Goal: Transaction & Acquisition: Purchase product/service

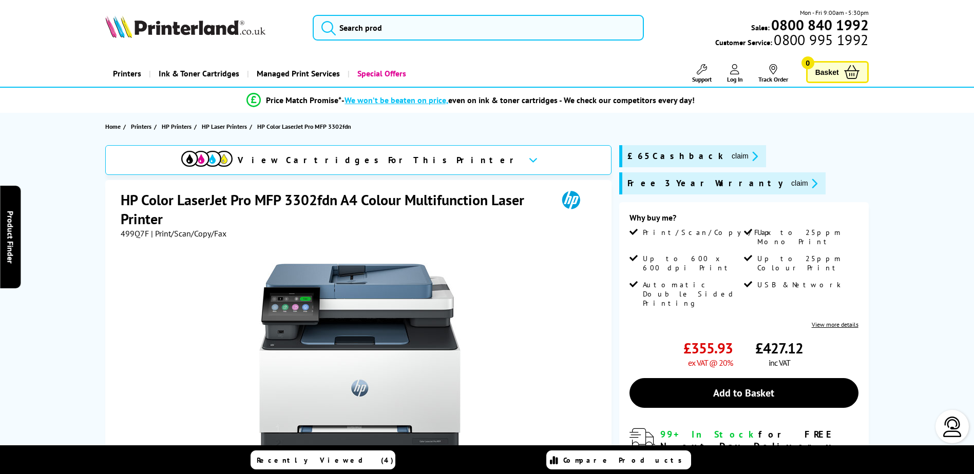
click at [308, 200] on h1 "HP Color LaserJet Pro MFP 3302fdn A4 Colour Multifunction Laser Printer" at bounding box center [334, 209] width 427 height 38
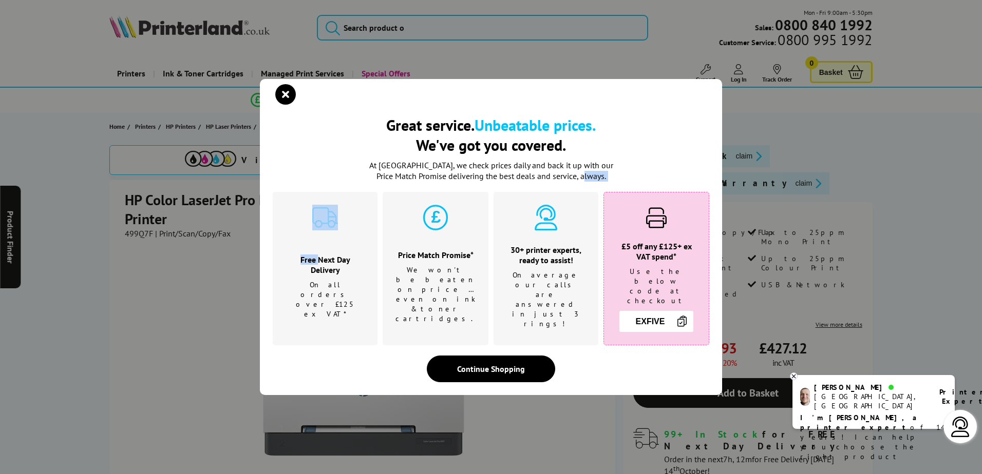
click at [308, 200] on div "Great service. Unbeatable prices. We've got you covered. At [GEOGRAPHIC_DATA], …" at bounding box center [491, 249] width 436 height 268
drag, startPoint x: 308, startPoint y: 200, endPoint x: 287, endPoint y: 105, distance: 97.3
click at [287, 102] on icon "close modal" at bounding box center [285, 94] width 21 height 21
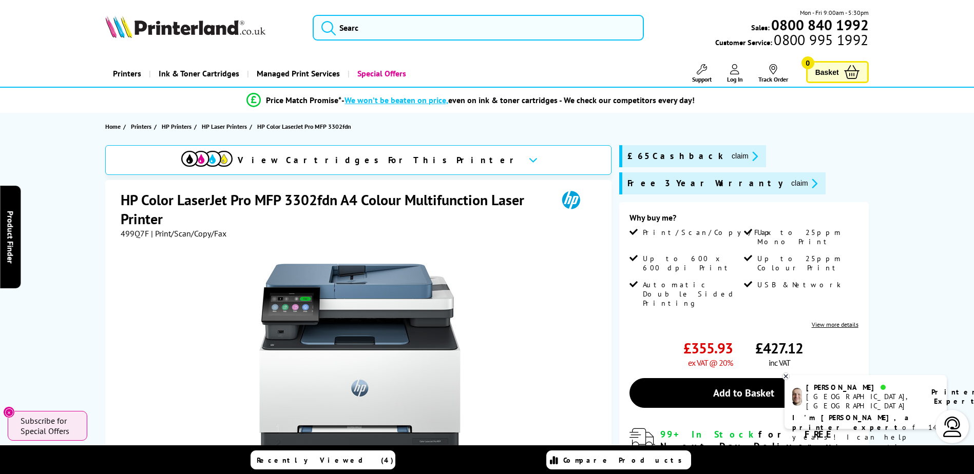
click at [312, 196] on h1 "HP Color LaserJet Pro MFP 3302fdn A4 Colour Multifunction Laser Printer" at bounding box center [334, 209] width 427 height 38
copy h1 "3302fdn"
